Goal: Check status: Check status

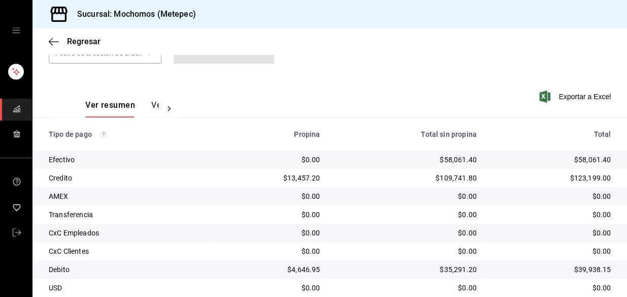
scroll to position [138, 0]
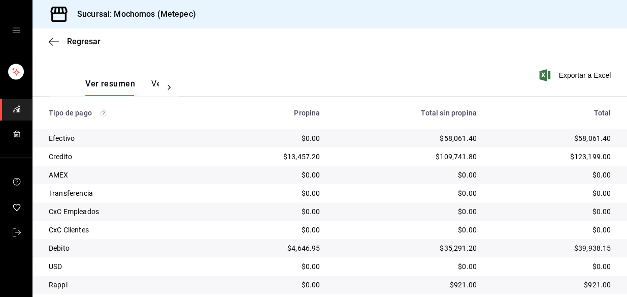
click at [502, 188] on div "$0.00" at bounding box center [552, 193] width 118 height 10
click at [565, 276] on td "$921.00" at bounding box center [556, 284] width 142 height 18
